Goal: Task Accomplishment & Management: Use online tool/utility

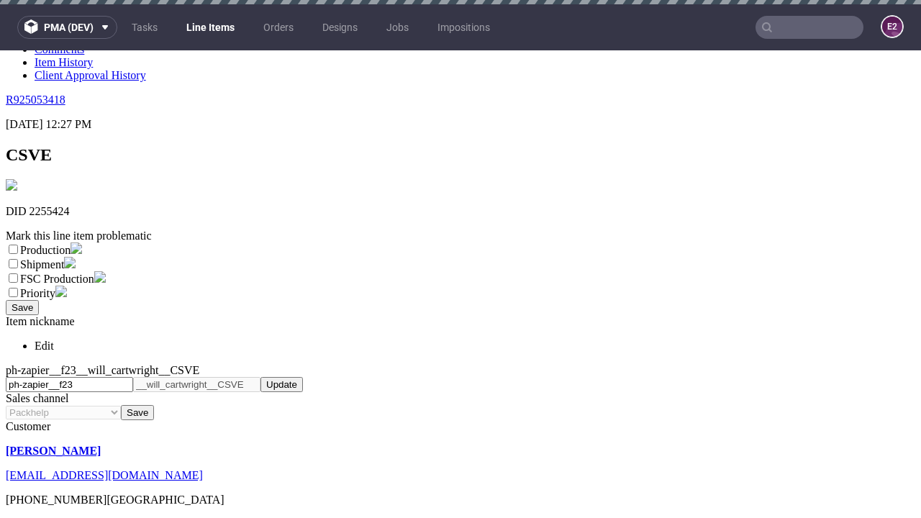
scroll to position [4, 0]
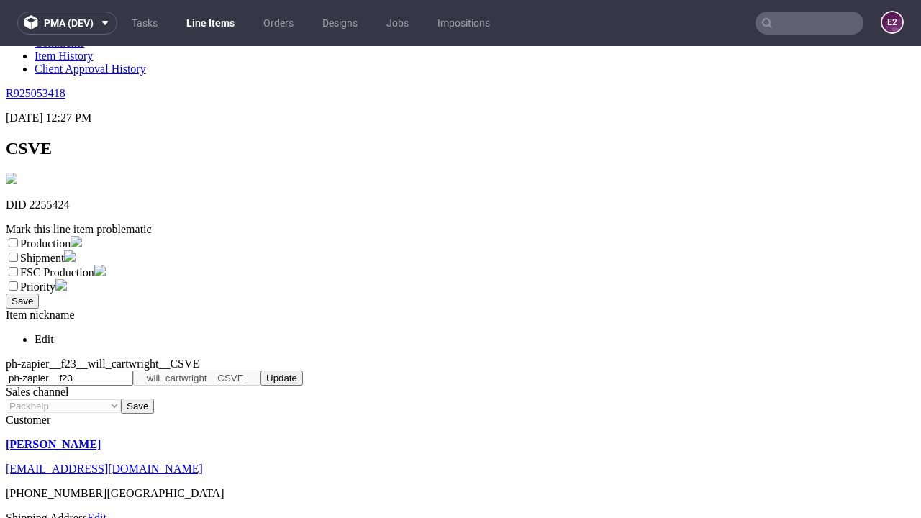
select select "dtp_ca_needed"
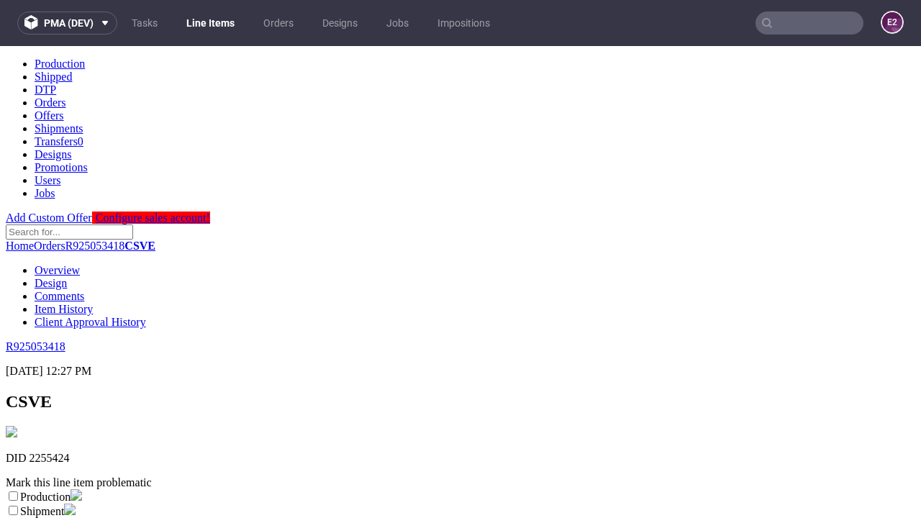
scroll to position [0, 0]
